Goal: Task Accomplishment & Management: Manage account settings

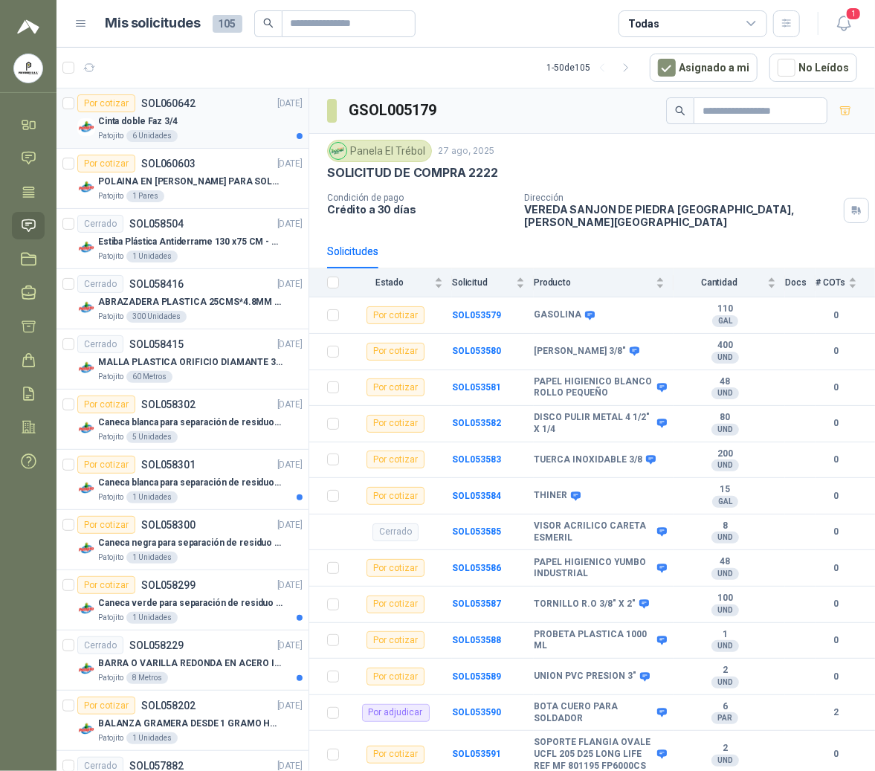
click at [167, 143] on article "Por cotizar SOL060642 [DATE] Cinta doble Faz 3/4 Patojito 6 Unidades" at bounding box center [183, 119] width 252 height 60
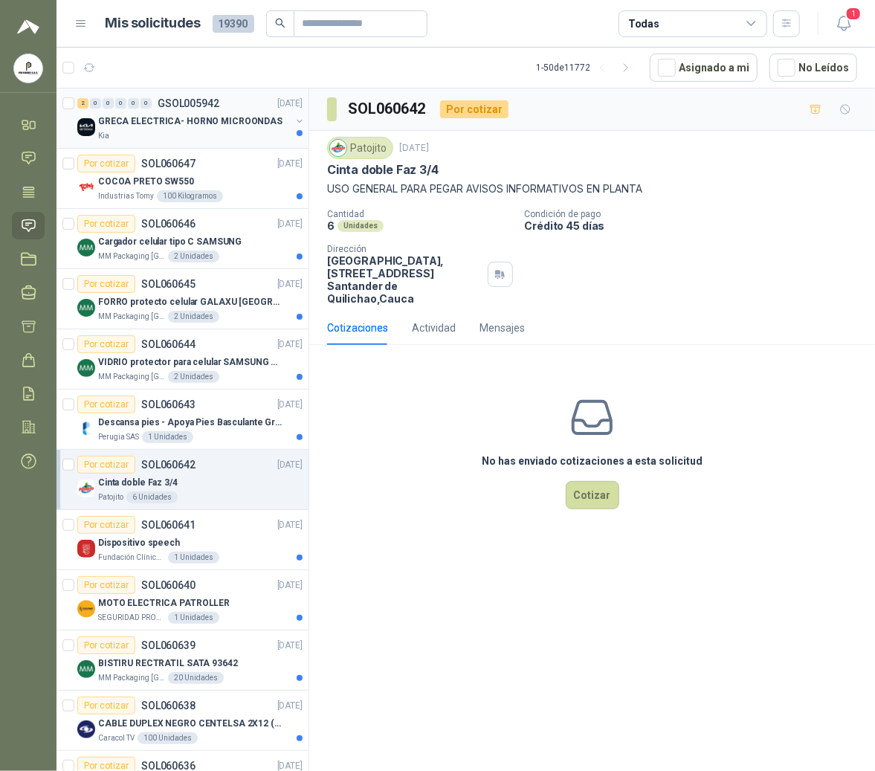
click at [238, 123] on p "GRECA ELECTRICA- HORNO MICROONDAS" at bounding box center [190, 122] width 184 height 14
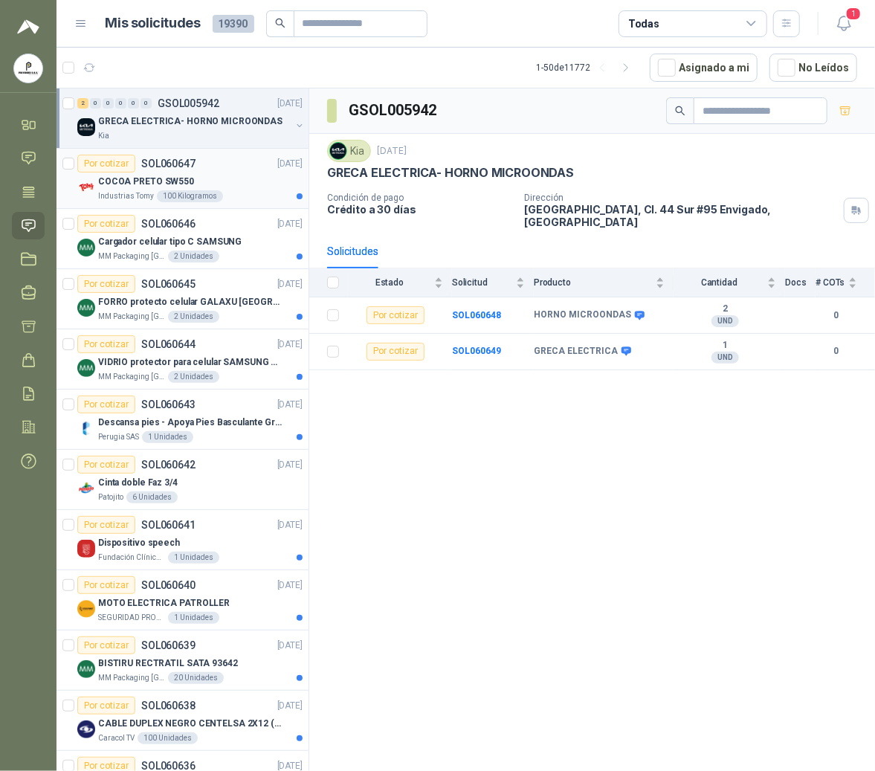
click at [198, 155] on article "Por cotizar SOL060647 [DATE] COCOA PRETO SW550 Industrias Tomy 100 Kilogramos" at bounding box center [183, 179] width 252 height 60
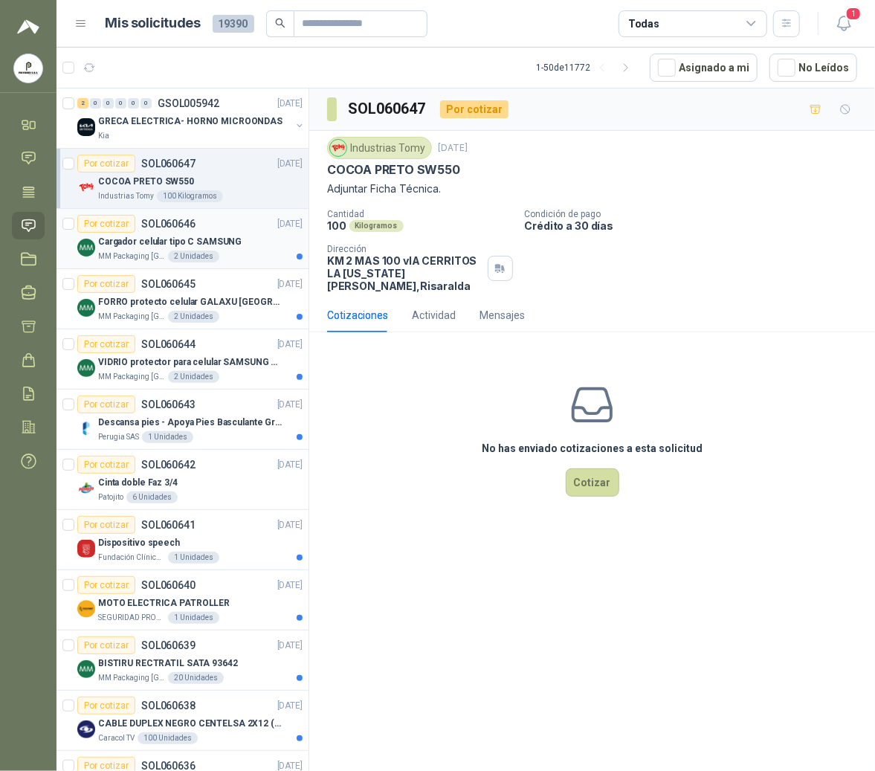
click at [183, 256] on div "2 Unidades" at bounding box center [193, 257] width 51 height 12
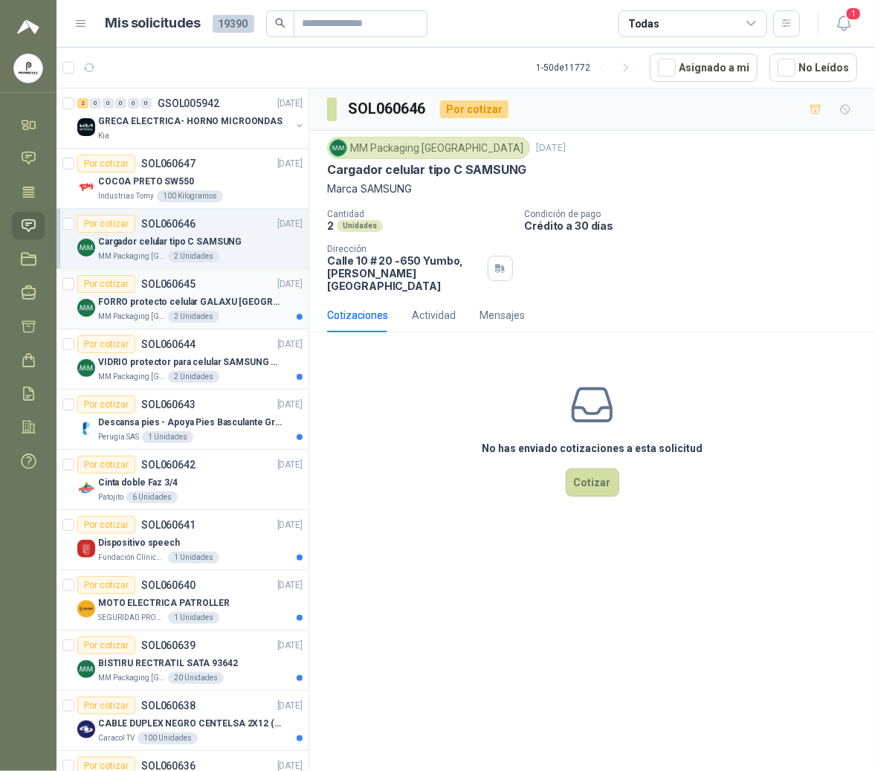
click at [179, 326] on article "Por cotizar SOL060645 [DATE] FORRO protecto celular GALAXU [GEOGRAPHIC_DATA] A1…" at bounding box center [183, 299] width 252 height 60
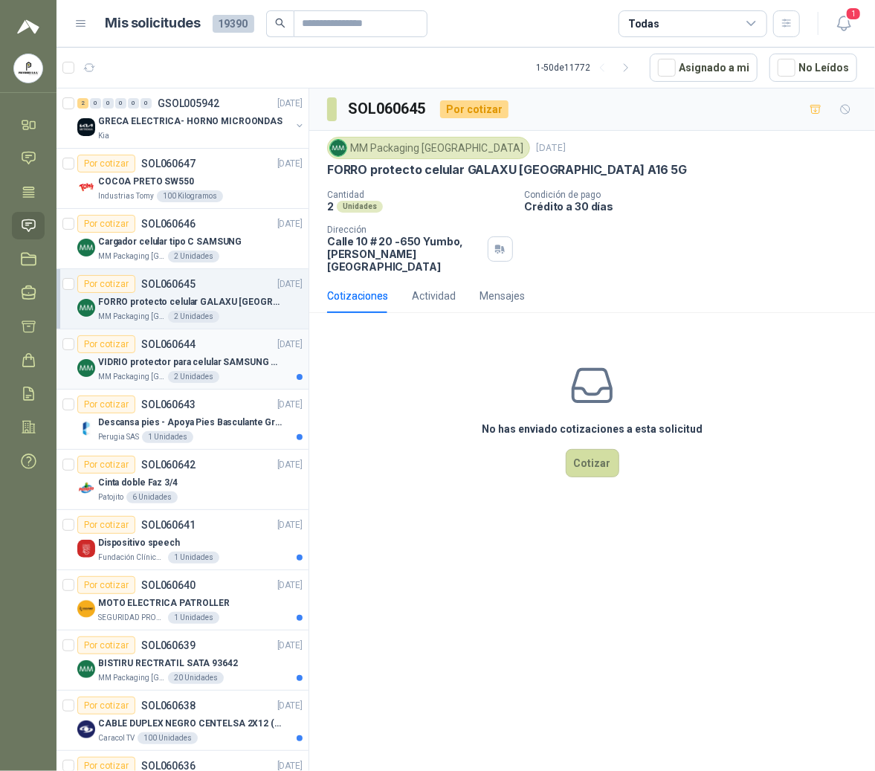
click at [192, 379] on div "2 Unidades" at bounding box center [193, 377] width 51 height 12
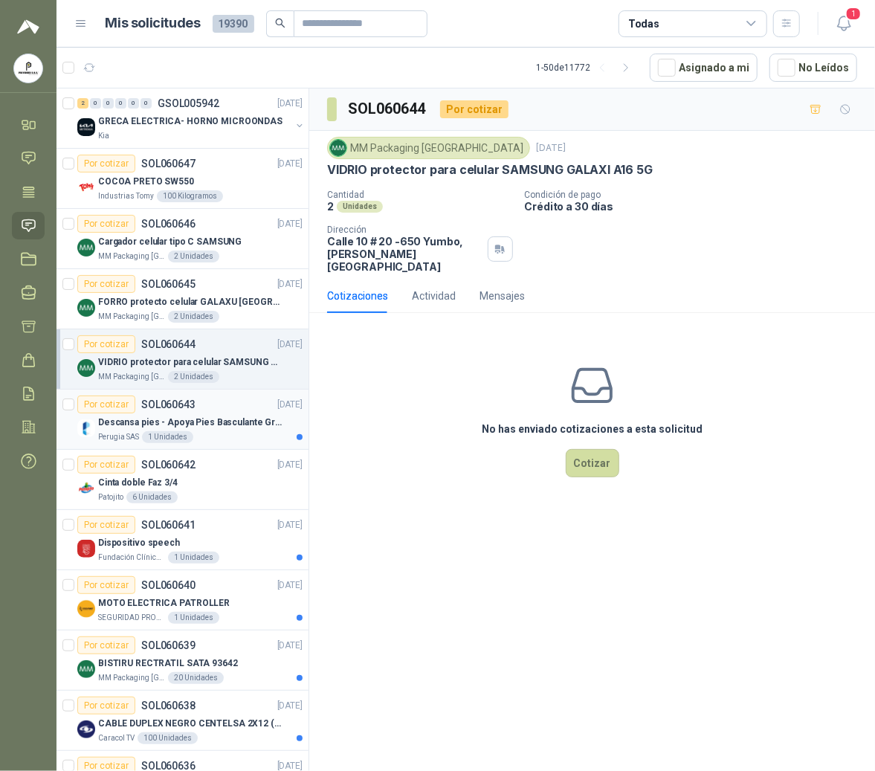
click at [158, 412] on div "Por cotizar SOL060643" at bounding box center [136, 405] width 118 height 18
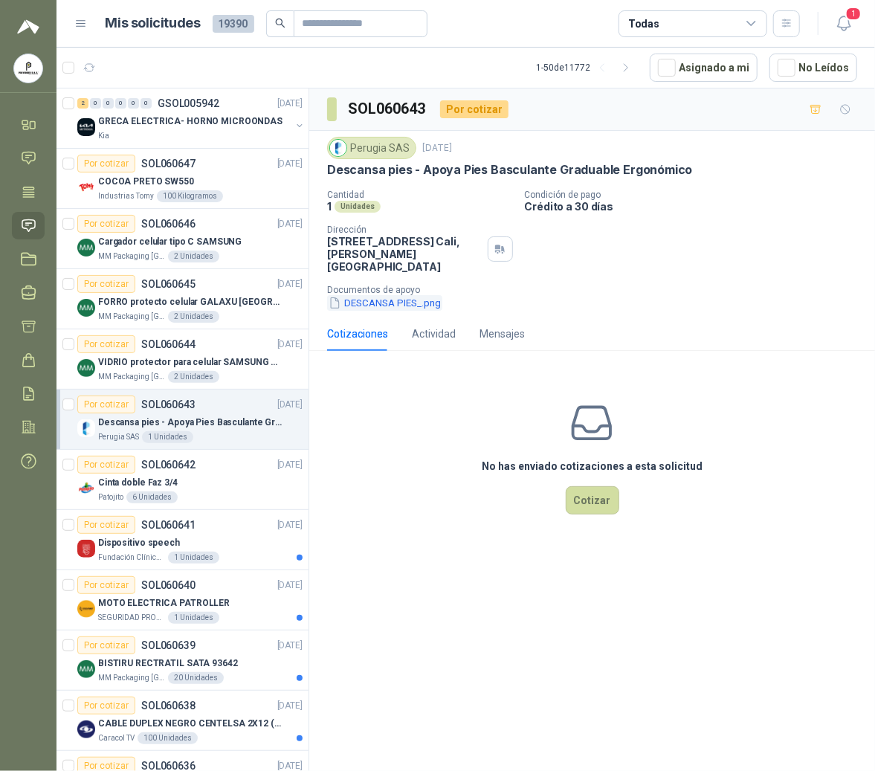
click at [412, 295] on button "DESCANSA PIES_.png" at bounding box center [384, 303] width 115 height 16
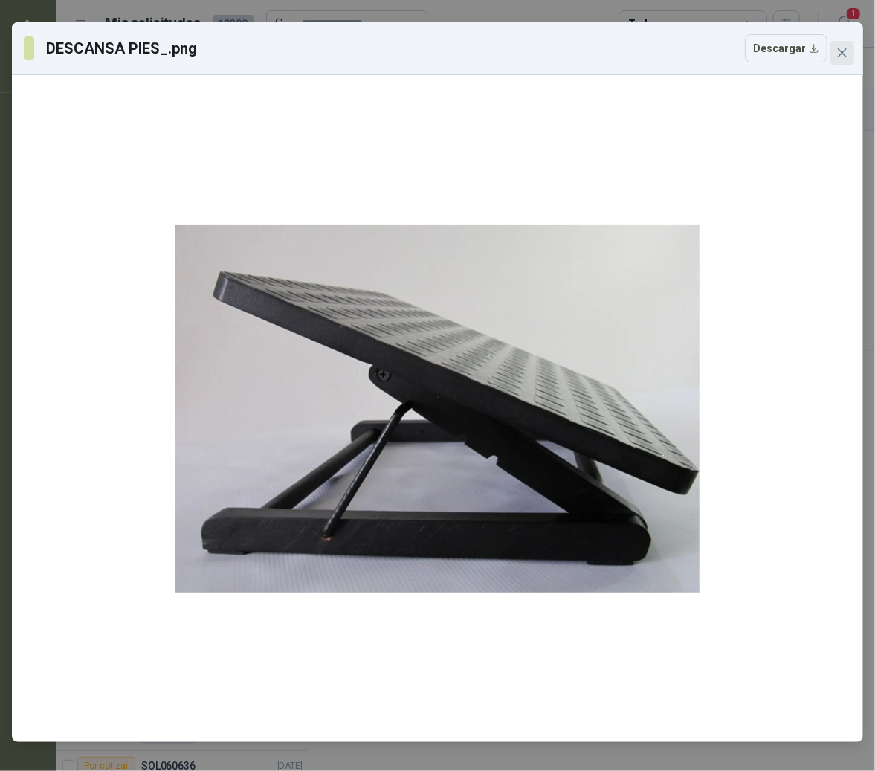
click at [839, 54] on icon "close" at bounding box center [843, 53] width 12 height 12
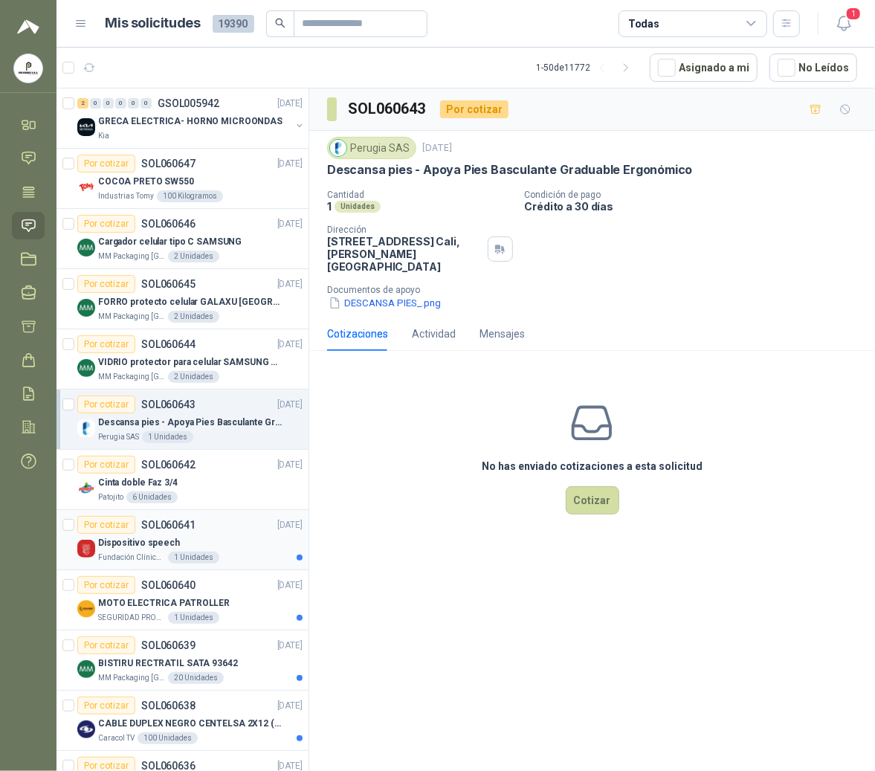
click at [155, 552] on div "Dispositivo speech" at bounding box center [200, 543] width 205 height 18
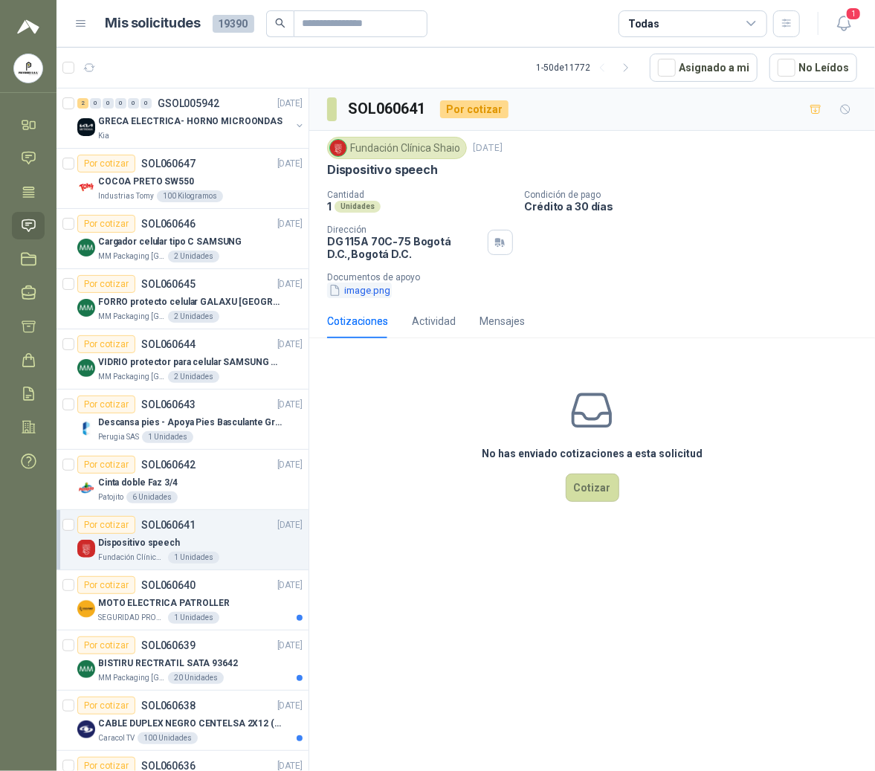
click at [373, 292] on button "image.png" at bounding box center [359, 291] width 65 height 16
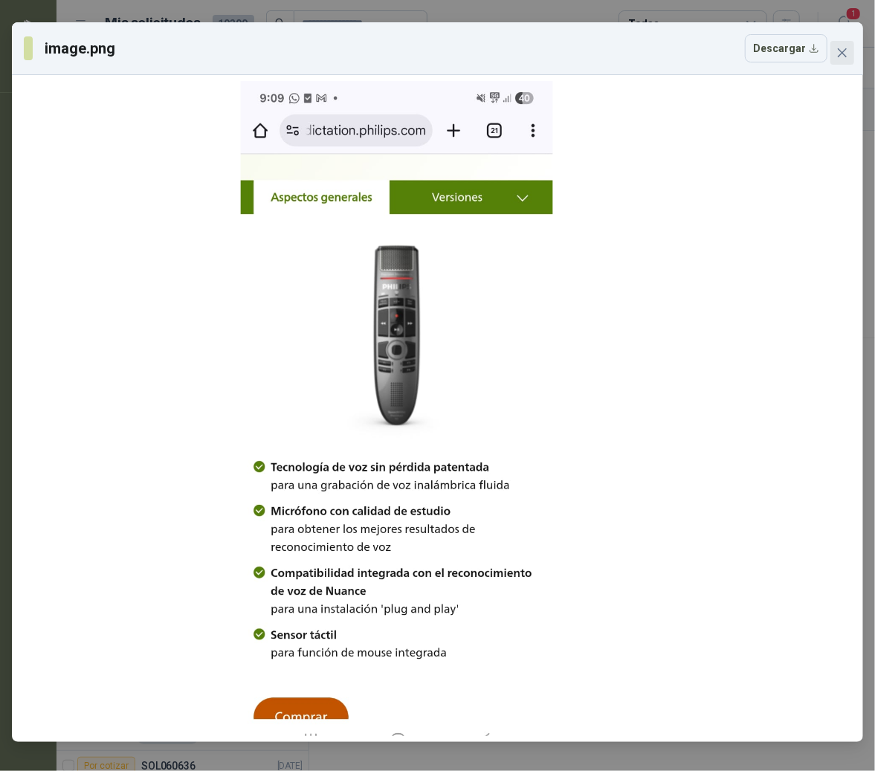
click at [838, 58] on icon "close" at bounding box center [843, 53] width 12 height 12
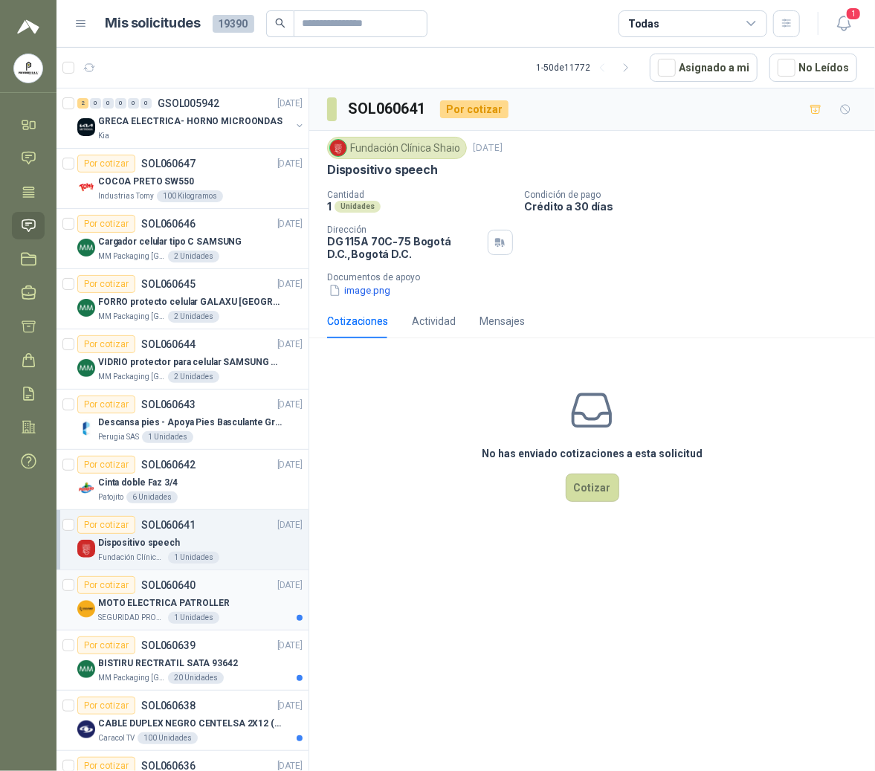
click at [150, 624] on p "SEGURIDAD PROVISER LTDA" at bounding box center [131, 618] width 67 height 12
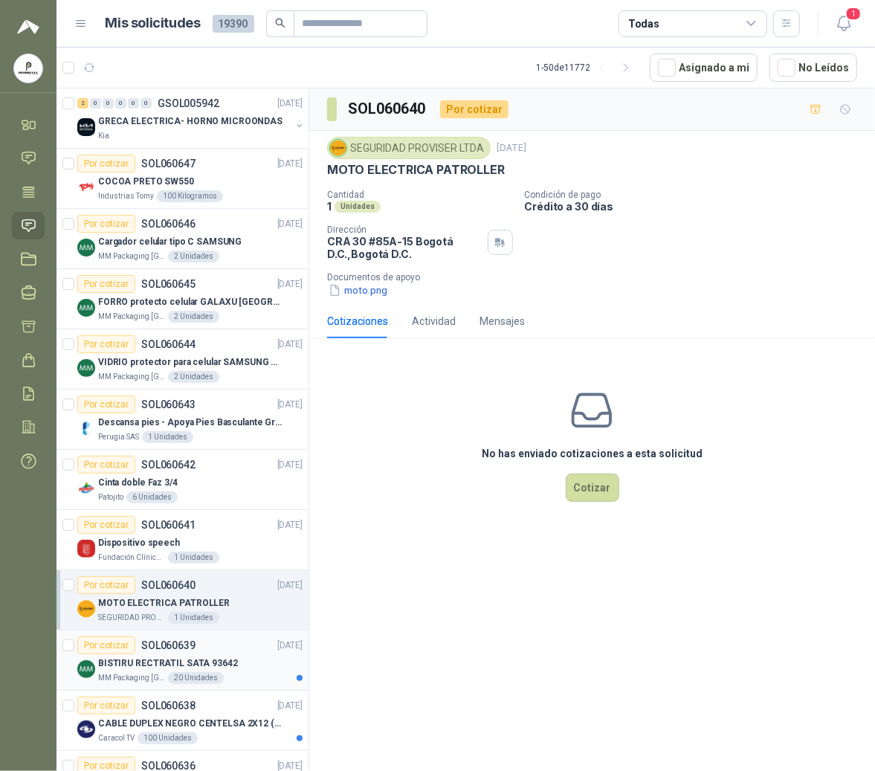
click at [196, 684] on div "20 Unidades" at bounding box center [196, 678] width 56 height 12
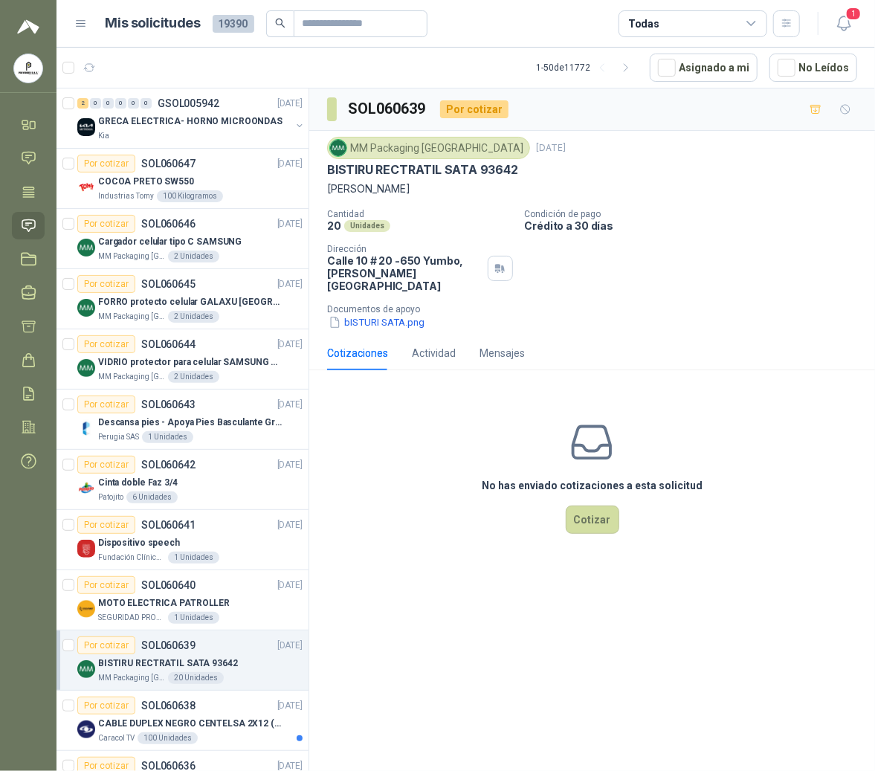
click at [42, 536] on menu "POLYSHOES S.A.S. POLYSHOES S.A.S. Inicio Chat Tareas Solicitudes Licitaciones N…" at bounding box center [28, 385] width 57 height 771
click at [211, 710] on div "Por cotizar SOL060638 [DATE]" at bounding box center [189, 706] width 225 height 18
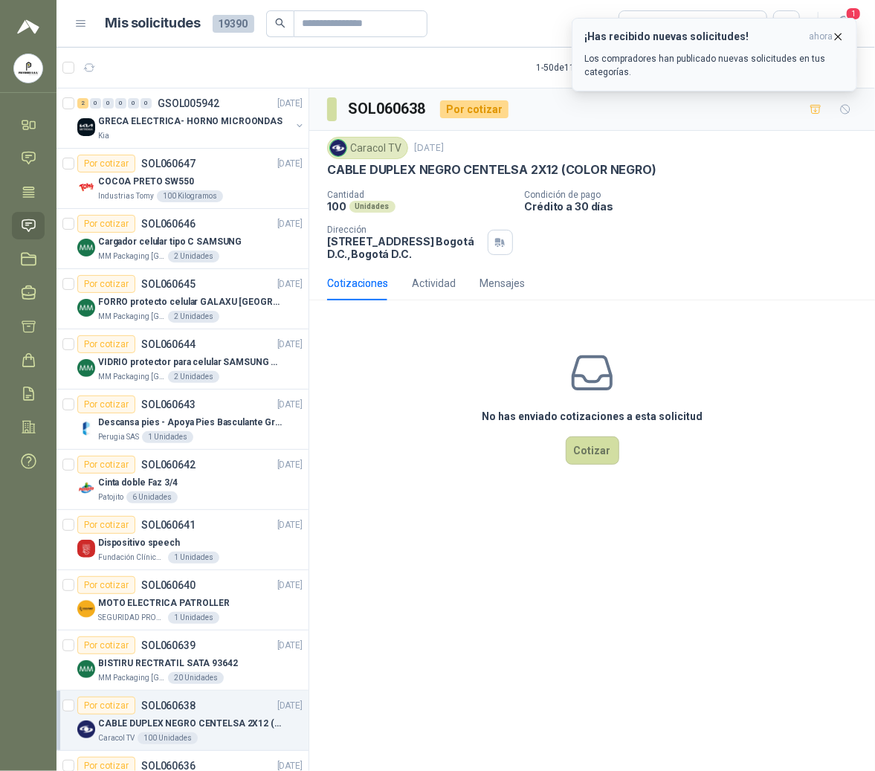
click at [833, 37] on icon "button" at bounding box center [838, 36] width 13 height 13
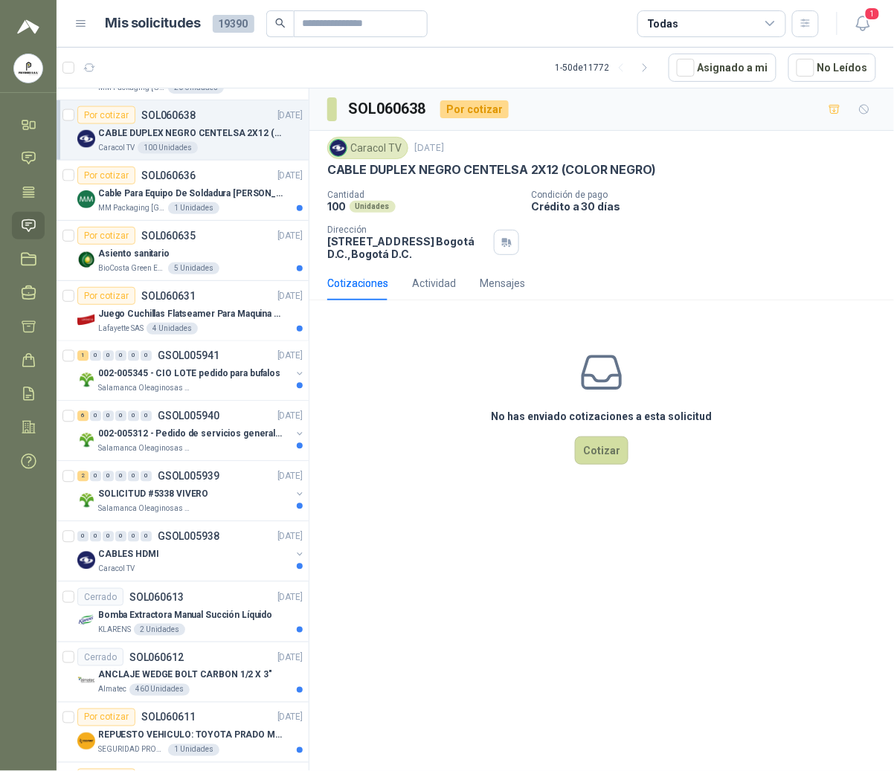
scroll to position [595, 0]
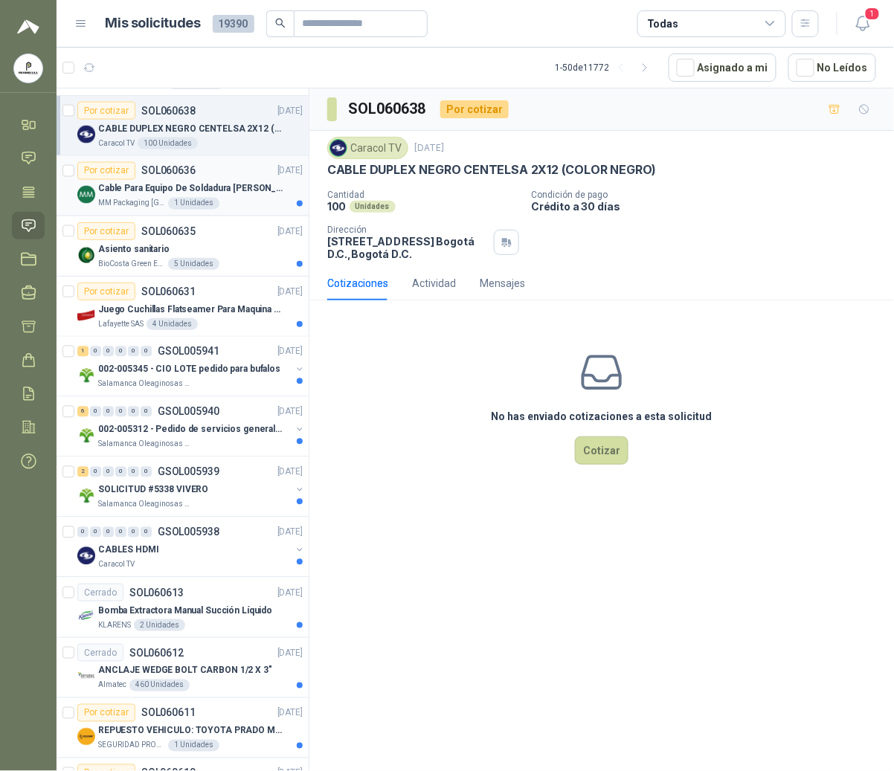
click at [129, 179] on div "Por cotizar" at bounding box center [106, 171] width 58 height 18
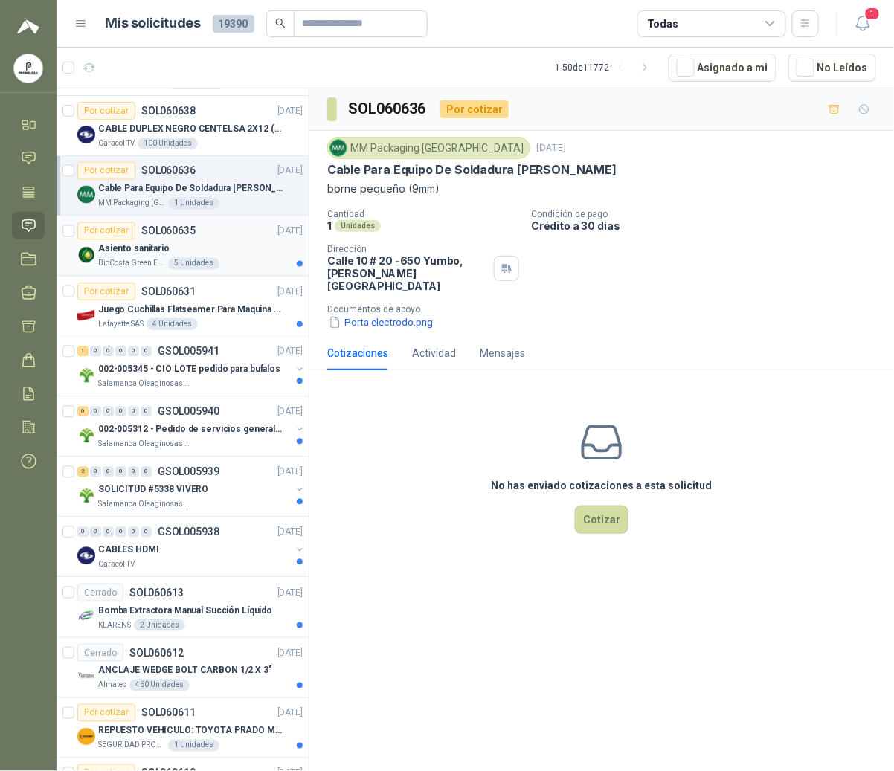
click at [191, 254] on div "Asiento sanitario" at bounding box center [200, 249] width 205 height 18
